Goal: Task Accomplishment & Management: Manage account settings

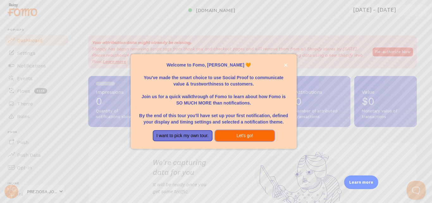
click at [241, 135] on button "Let's go!" at bounding box center [245, 135] width 60 height 11
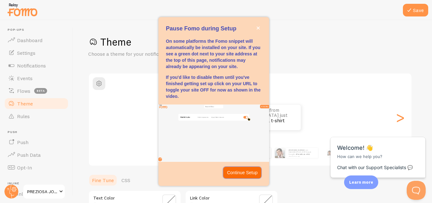
click at [240, 171] on p "Continue Setup" at bounding box center [242, 172] width 31 height 6
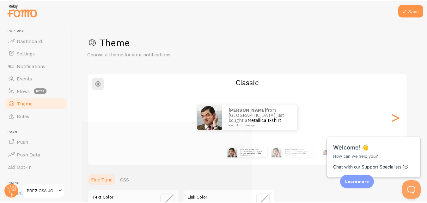
scroll to position [68, 0]
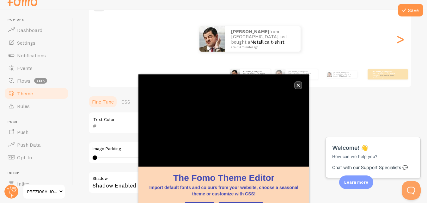
click at [296, 84] on button "close," at bounding box center [298, 85] width 7 height 7
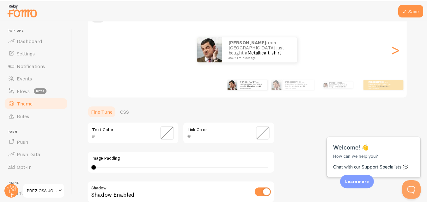
scroll to position [2, 0]
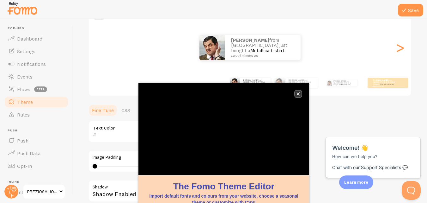
click at [300, 96] on button "close," at bounding box center [298, 93] width 7 height 7
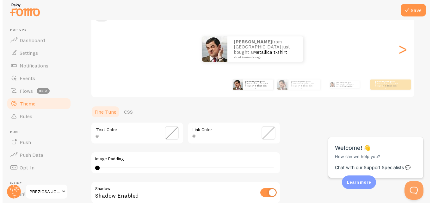
scroll to position [0, 0]
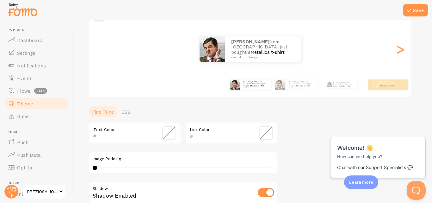
drag, startPoint x: 420, startPoint y: 76, endPoint x: 432, endPoint y: 95, distance: 22.7
click at [432, 97] on div "Save Theme Choose a theme for your notifications Classic erich from Colombia ju…" at bounding box center [252, 111] width 359 height 183
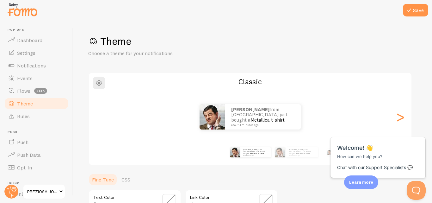
scroll to position [68, 0]
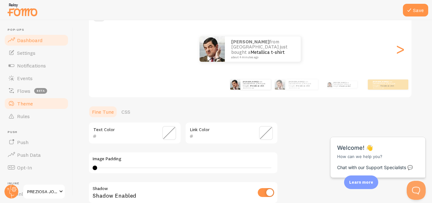
click at [37, 43] on span "Dashboard" at bounding box center [29, 40] width 25 height 6
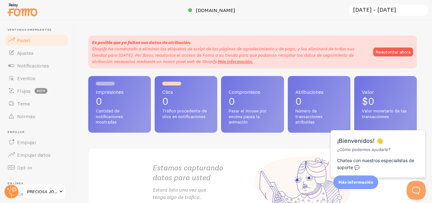
click at [360, 26] on div "Es posible que ya falten sus datos de atribución. Shopify ha comenzado a elimin…" at bounding box center [252, 111] width 359 height 183
click at [381, 54] on font "Reautorizar ahora" at bounding box center [393, 52] width 35 height 6
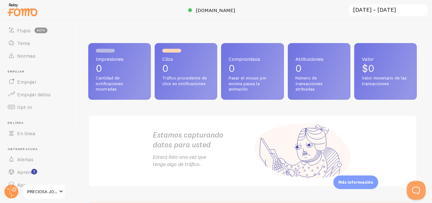
scroll to position [71, 0]
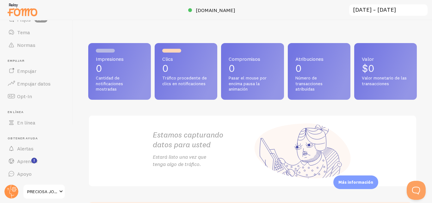
click at [58, 191] on span at bounding box center [61, 192] width 8 height 8
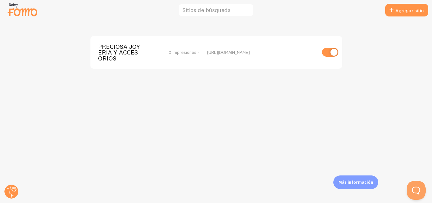
click at [350, 186] on div "Más información" at bounding box center [355, 182] width 45 height 14
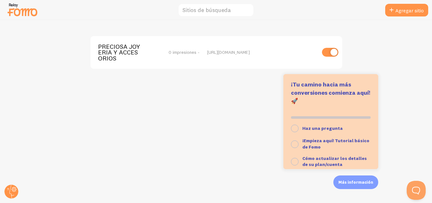
click at [267, 143] on div "PRECIOSA JOYERIA Y ACCESORIOS 0 impresiones - [URL][DOMAIN_NAME]" at bounding box center [216, 111] width 432 height 183
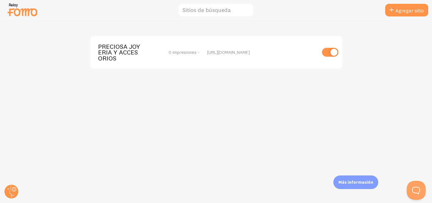
click at [21, 11] on img at bounding box center [23, 10] width 32 height 16
click at [11, 191] on circle at bounding box center [11, 191] width 14 height 14
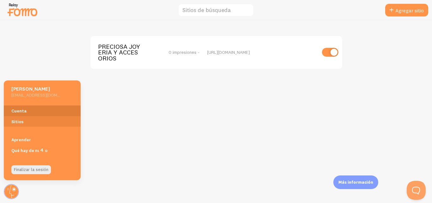
click at [20, 113] on font "Cuenta" at bounding box center [18, 111] width 15 height 6
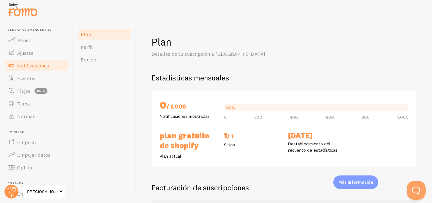
click at [37, 69] on link "Notificaciones" at bounding box center [36, 65] width 65 height 13
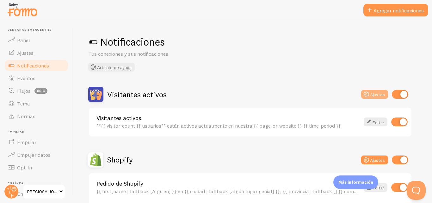
click at [375, 94] on font "Ajustes" at bounding box center [377, 95] width 15 height 6
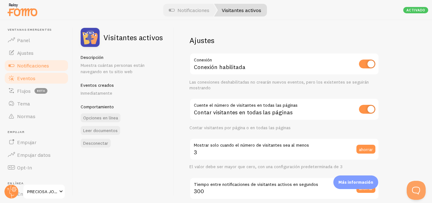
click at [40, 81] on link "Eventos" at bounding box center [36, 78] width 65 height 13
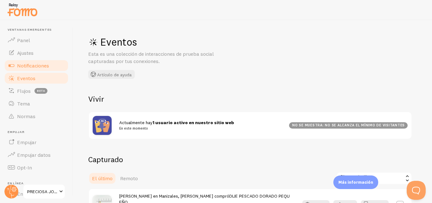
click at [38, 61] on link "Notificaciones" at bounding box center [36, 65] width 65 height 13
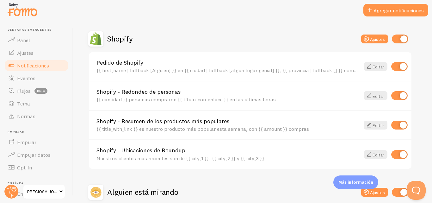
scroll to position [103, 0]
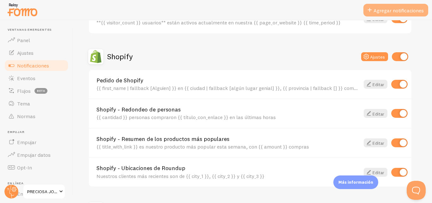
click at [397, 10] on font "Agregar notificaciones" at bounding box center [399, 10] width 50 height 6
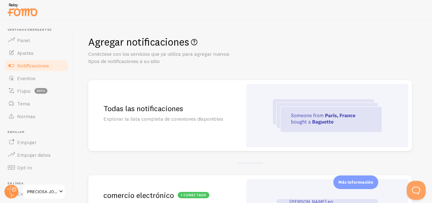
click at [326, 118] on img at bounding box center [327, 115] width 109 height 33
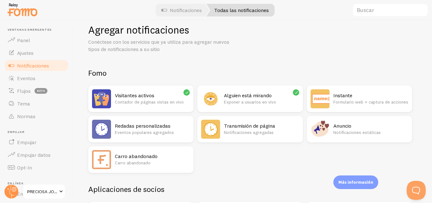
scroll to position [5, 0]
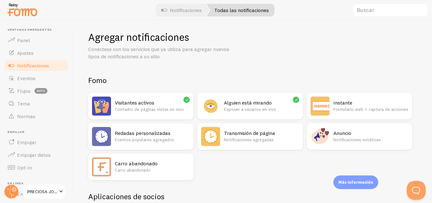
click at [138, 106] on font "Contador de páginas vistas en vivo" at bounding box center [149, 109] width 69 height 6
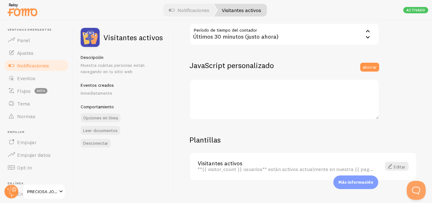
scroll to position [201, 0]
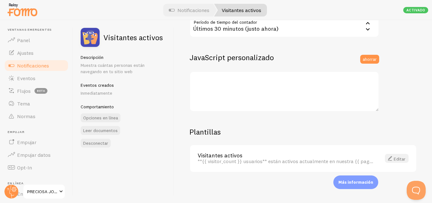
click at [394, 158] on font "Editar" at bounding box center [400, 159] width 12 height 6
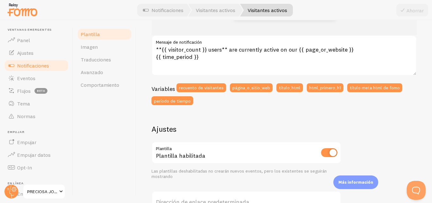
scroll to position [115, 0]
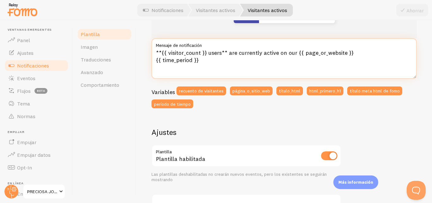
drag, startPoint x: 220, startPoint y: 61, endPoint x: 228, endPoint y: 54, distance: 11.0
click at [228, 54] on textarea "**{{ visitor_count }} users** are currently active on our {{ page_or_website }}…" at bounding box center [284, 58] width 265 height 40
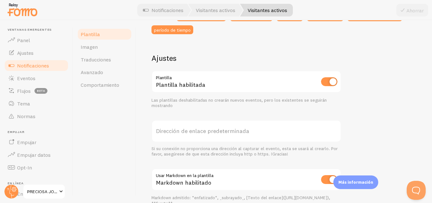
scroll to position [158, 0]
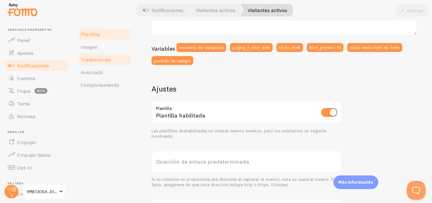
click at [119, 59] on link "Traducciones" at bounding box center [104, 59] width 55 height 13
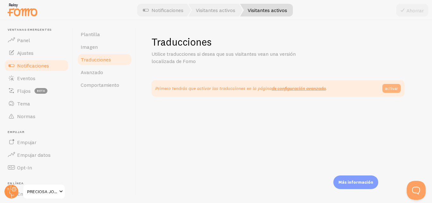
click at [388, 90] on font "activar" at bounding box center [391, 88] width 13 height 6
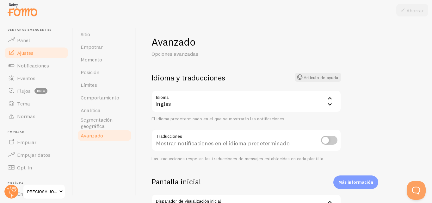
click at [313, 104] on div "Inglés" at bounding box center [247, 101] width 190 height 22
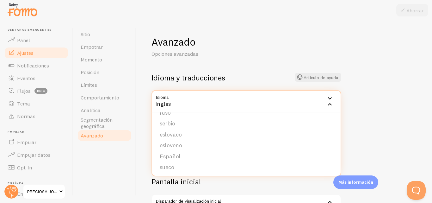
scroll to position [261, 0]
click at [318, 147] on li "Español" at bounding box center [246, 144] width 189 height 11
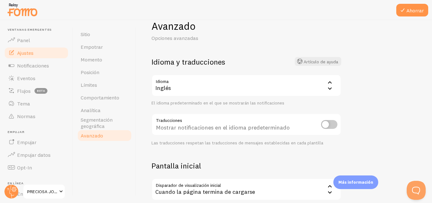
scroll to position [0, 0]
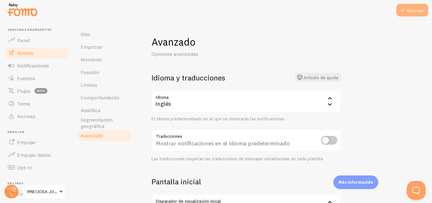
click at [414, 12] on font "Ahorrar" at bounding box center [414, 10] width 17 height 6
click at [294, 105] on div "Inglés" at bounding box center [247, 101] width 190 height 22
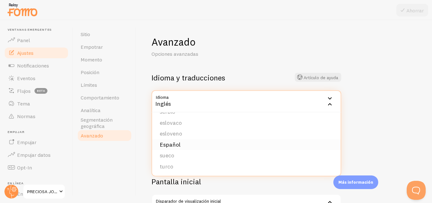
click at [227, 141] on li "Español" at bounding box center [246, 144] width 189 height 11
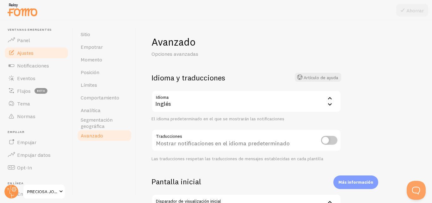
click at [268, 101] on div "Inglés" at bounding box center [247, 101] width 190 height 22
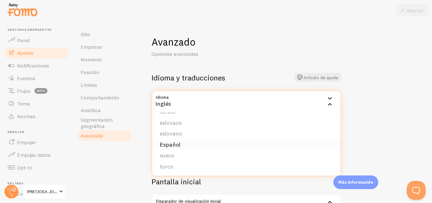
click at [190, 144] on li "Español" at bounding box center [246, 144] width 189 height 11
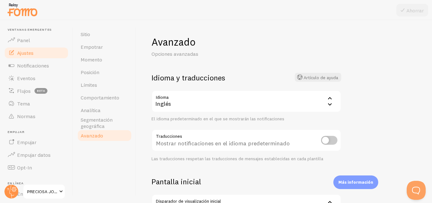
click at [373, 89] on div "Avanzado Opciones avanzadas Idioma y traducciones Artículo de ayuda Idioma es I…" at bounding box center [284, 111] width 296 height 183
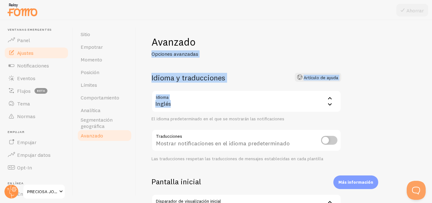
drag, startPoint x: 432, startPoint y: 40, endPoint x: 432, endPoint y: 36, distance: 4.4
click at [432, 36] on div "Avanzado Opciones avanzadas Idioma y traducciones Artículo de ayuda Idioma es I…" at bounding box center [284, 111] width 296 height 183
click at [96, 36] on link "Sitio" at bounding box center [104, 34] width 55 height 13
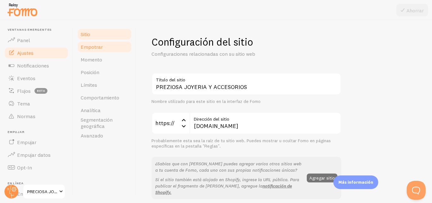
click at [100, 48] on font "Empotrar" at bounding box center [92, 47] width 22 height 6
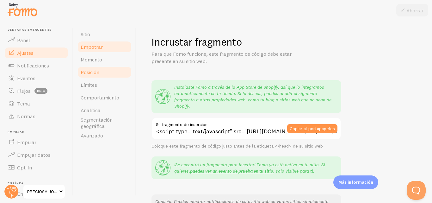
click at [98, 68] on link "Posición" at bounding box center [104, 72] width 55 height 13
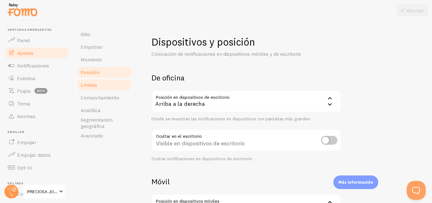
click at [97, 85] on link "Límites" at bounding box center [104, 84] width 55 height 13
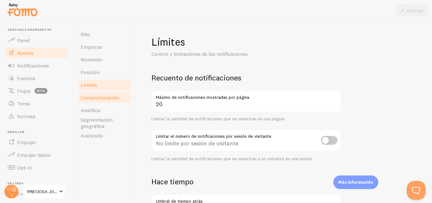
click at [106, 97] on font "Comportamiento" at bounding box center [100, 97] width 39 height 6
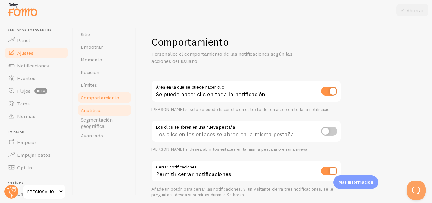
click at [109, 111] on link "Analítica" at bounding box center [104, 110] width 55 height 13
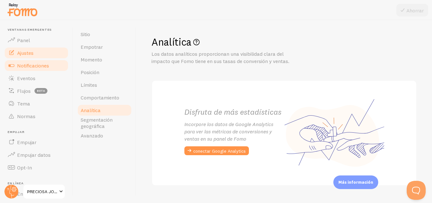
click at [31, 64] on font "Notificaciones" at bounding box center [33, 65] width 32 height 6
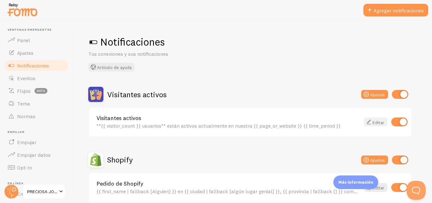
click at [368, 123] on icon at bounding box center [369, 122] width 8 height 8
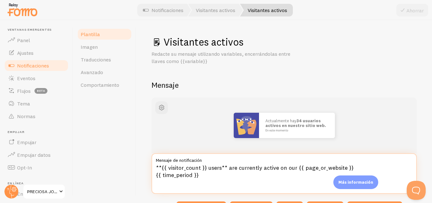
drag, startPoint x: 227, startPoint y: 180, endPoint x: 207, endPoint y: 171, distance: 22.4
click at [207, 171] on textarea "**{{ visitor_count }} users** are currently active on our {{ page_or_website }}…" at bounding box center [284, 173] width 265 height 40
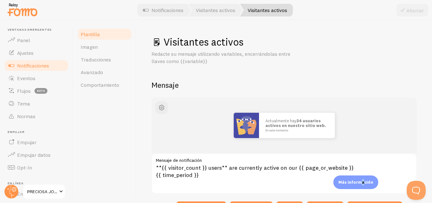
click at [363, 185] on p "Más información" at bounding box center [355, 182] width 35 height 6
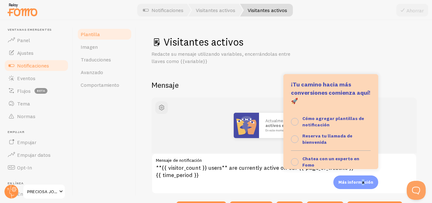
scroll to position [84, 0]
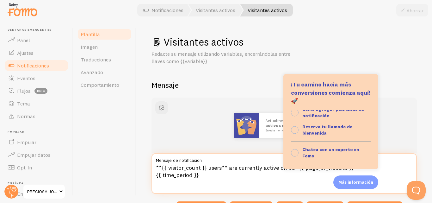
click at [392, 164] on textarea "**{{ visitor_count }} users** are currently active on our {{ page_or_website }}…" at bounding box center [284, 173] width 265 height 40
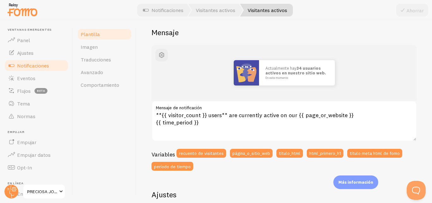
scroll to position [53, 0]
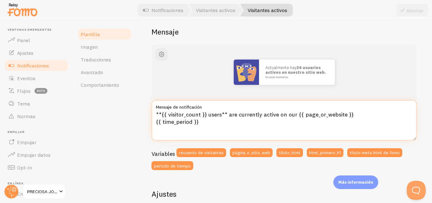
click at [289, 121] on textarea "**{{ visitor_count }} users** are currently active on our {{ page_or_website }}…" at bounding box center [284, 120] width 265 height 40
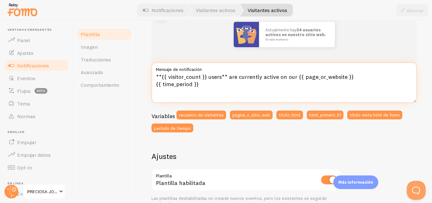
drag, startPoint x: 242, startPoint y: 90, endPoint x: 205, endPoint y: 76, distance: 39.8
click at [205, 76] on textarea "**{{ visitor_count }} users** are currently active on our {{ page_or_website }}…" at bounding box center [284, 82] width 265 height 40
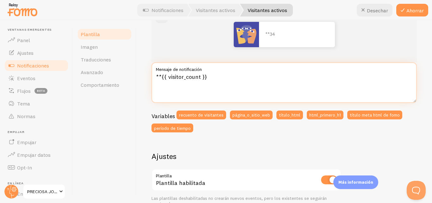
drag, startPoint x: 160, startPoint y: 77, endPoint x: 147, endPoint y: 77, distance: 13.0
click at [147, 77] on div "Visitantes activos Redacte su mensaje utilizando variables, encerrándolas entre…" at bounding box center [284, 111] width 296 height 183
drag, startPoint x: 161, startPoint y: 75, endPoint x: 149, endPoint y: 76, distance: 11.7
click at [149, 76] on div "Visitantes activos Redacte su mensaje utilizando variables, encerrándolas entre…" at bounding box center [284, 111] width 296 height 183
click at [223, 78] on textarea "{{ visitor_count }}" at bounding box center [284, 82] width 265 height 40
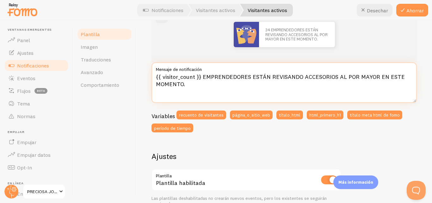
drag, startPoint x: 219, startPoint y: 87, endPoint x: 139, endPoint y: 83, distance: 80.5
click at [139, 83] on div "Visitantes activos Redacte su mensaje utilizando variables, encerrándolas entre…" at bounding box center [284, 111] width 296 height 183
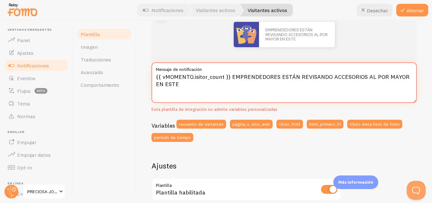
drag, startPoint x: 155, startPoint y: 77, endPoint x: 203, endPoint y: 88, distance: 49.0
click at [203, 88] on textarea "{{ vMOMENTO.isitor_count }} EMPRENDEDORES ESTÁN REVISANDO ACCESORIOS AL POR MAY…" at bounding box center [284, 82] width 265 height 40
paste textarea "isitor_count }} emprendedores están viendo accesorios al por mayor en este mome…"
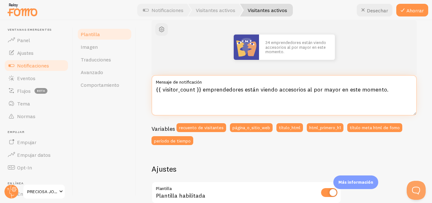
scroll to position [79, 0]
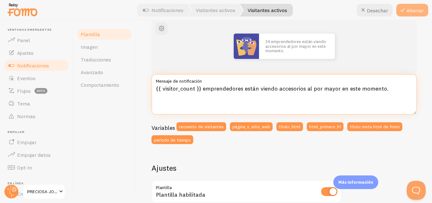
type textarea "{{ visitor_count }} emprendedores están viendo accesorios al por mayor en este …"
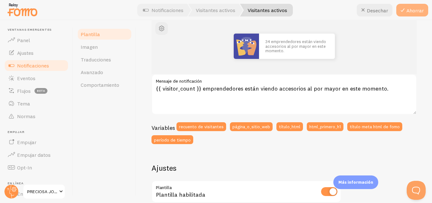
click at [422, 4] on button "Ahorrar" at bounding box center [412, 10] width 32 height 13
click at [38, 64] on font "Notificaciones" at bounding box center [33, 65] width 32 height 6
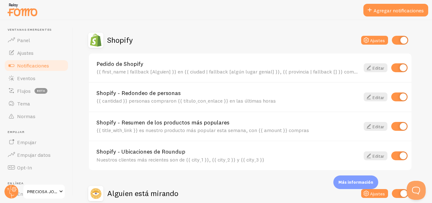
scroll to position [119, 0]
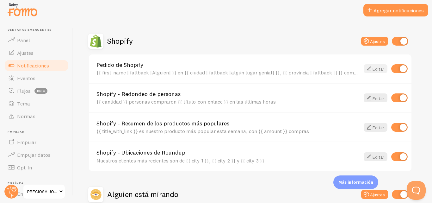
click at [369, 71] on icon at bounding box center [369, 69] width 8 height 8
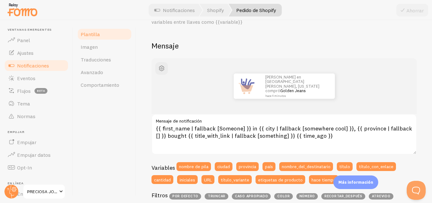
scroll to position [60, 0]
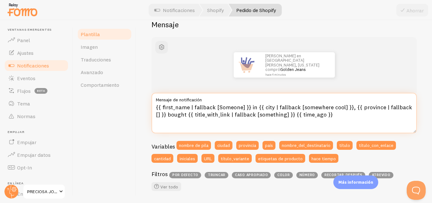
drag, startPoint x: 329, startPoint y: 114, endPoint x: 152, endPoint y: 84, distance: 179.9
click at [152, 84] on div "[PERSON_NAME] en [GEOGRAPHIC_DATA][PERSON_NAME], [US_STATE] compró Golden Jeans…" at bounding box center [284, 114] width 265 height 154
paste textarea ""Un cliente" }} de {{ city | fallback "[GEOGRAPHIC_DATA]" }} hizo un pedido may…"
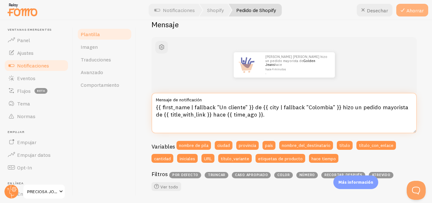
type textarea "{{ first_name | fallback "Un cliente" }} de {{ city | fallback "Colombia" }} hi…"
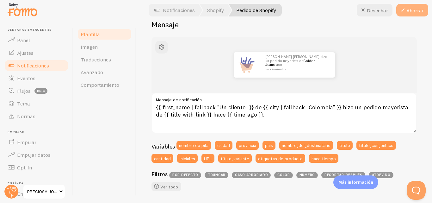
click at [412, 13] on font "Ahorrar" at bounding box center [414, 10] width 17 height 6
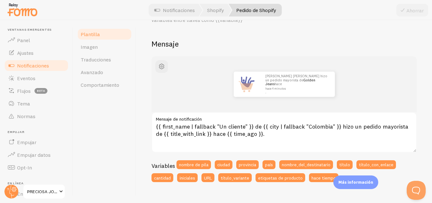
scroll to position [0, 0]
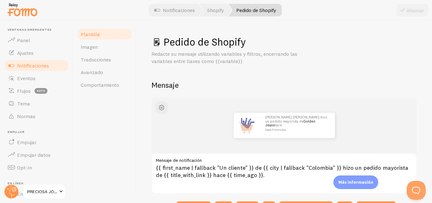
click at [44, 67] on font "Notificaciones" at bounding box center [33, 65] width 32 height 6
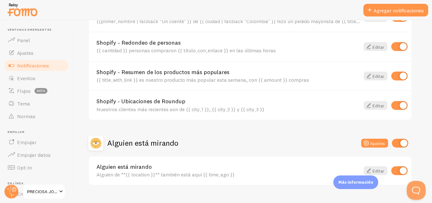
scroll to position [183, 0]
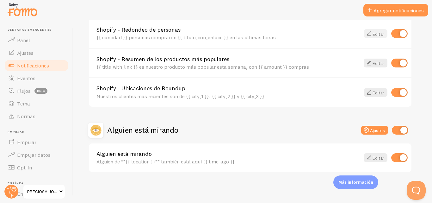
click at [379, 33] on font "Editar" at bounding box center [379, 34] width 12 height 6
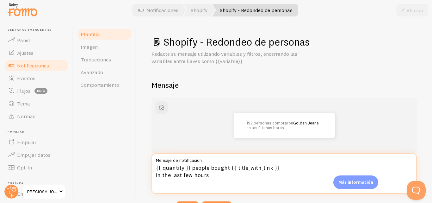
drag, startPoint x: 254, startPoint y: 176, endPoint x: 147, endPoint y: 160, distance: 107.5
click at [147, 160] on div "Shopify - Redondeo de personas Redacte su mensaje utilizando variables y filtro…" at bounding box center [284, 111] width 296 height 183
paste textarea "cantidad }} mayoristas compraron {{ título_con_enlace }} en las últimas horas."
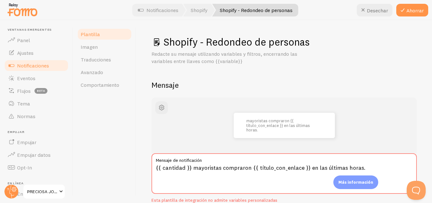
click at [375, 158] on label "Mensaje de notificación" at bounding box center [284, 158] width 265 height 11
click at [375, 158] on textarea "{{ cantidad }} mayoristas compraron {{ título_con_enlace }} en las últimas hora…" at bounding box center [284, 173] width 265 height 40
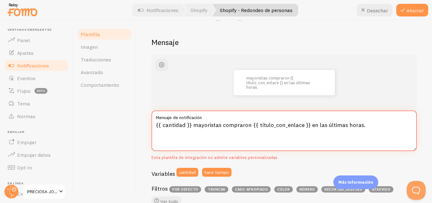
scroll to position [43, 0]
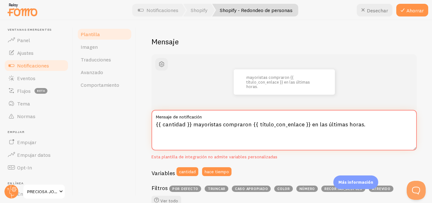
drag, startPoint x: 383, startPoint y: 127, endPoint x: 143, endPoint y: 141, distance: 240.2
click at [143, 141] on div "Shopify - Redondeo de personas Redacte su mensaje utilizando variables y filtro…" at bounding box center [284, 111] width 296 height 183
paste textarea "hicieron pedidos en las últimas {{ hace tiempo }}"
click at [377, 100] on div "mayoristas hicieron pedidos en las últimas {{ hace tiempo }}." at bounding box center [284, 82] width 265 height 56
click at [406, 93] on div "mayoristas hicieron pedidos en las últimas {{ hace tiempo }}." at bounding box center [284, 82] width 265 height 56
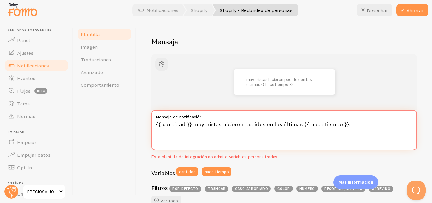
drag, startPoint x: 349, startPoint y: 124, endPoint x: 301, endPoint y: 129, distance: 47.4
click at [301, 129] on textarea "{{ cantidad }} mayoristas hicieron pedidos en las últimas {{ hace tiempo }}." at bounding box center [284, 130] width 265 height 40
click at [337, 138] on textarea "{{ cantidad }} mayoristas hicieron pedidos en las últimas horas." at bounding box center [284, 130] width 265 height 40
drag, startPoint x: 327, startPoint y: 127, endPoint x: 131, endPoint y: 131, distance: 195.9
click at [131, 131] on div "Plantilla Imagen Traducciones Avanzado Comportamiento Shopify - Redondeo de per…" at bounding box center [252, 111] width 359 height 183
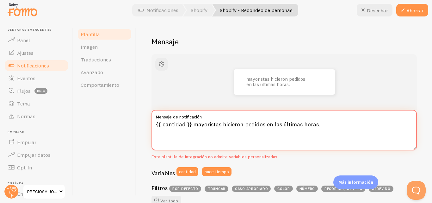
paste textarea "{{ hace tiempo }}"
type textarea "{{ cantidad }} mayoristas hicieron pedidos {{ hace tiempo }}."
click at [334, 107] on div "mayoristas hicieron pedidos {{ hace tiempo }}." at bounding box center [284, 82] width 265 height 56
click at [47, 64] on font "Notificaciones" at bounding box center [33, 65] width 32 height 6
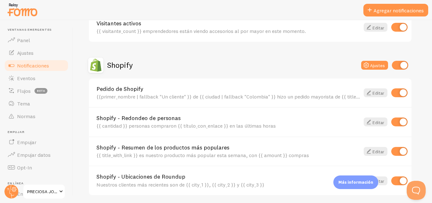
scroll to position [99, 0]
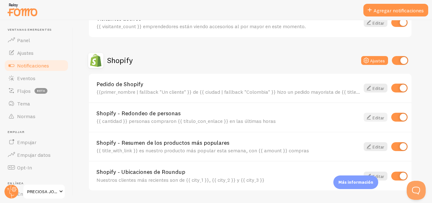
click at [377, 117] on font "Editar" at bounding box center [379, 118] width 12 height 6
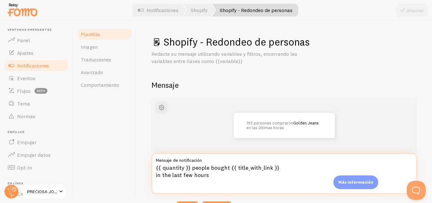
drag, startPoint x: 226, startPoint y: 169, endPoint x: 192, endPoint y: 170, distance: 34.5
click at [192, 170] on textarea "{{ quantity }} people bought {{ title_with_link }} in the last few hours" at bounding box center [284, 173] width 265 height 40
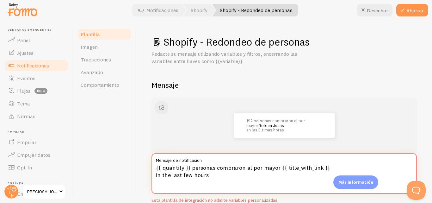
drag, startPoint x: 215, startPoint y: 178, endPoint x: 154, endPoint y: 178, distance: 61.4
click at [154, 178] on textarea "{{ quantity }} personas compraron al por mayor {{ title_with_link }} in the las…" at bounding box center [284, 173] width 265 height 40
click at [212, 174] on textarea "{{ quantity }} personas compraron al por mayor {{ title_with_link }} en la súlt…" at bounding box center [284, 173] width 265 height 40
type textarea "{{ quantity }} personas compraron al por mayor {{ title_with_link }} en la súlt…"
click at [45, 68] on font "Notificaciones" at bounding box center [33, 65] width 32 height 6
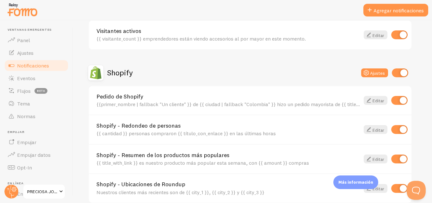
scroll to position [183, 0]
